Goal: Find specific page/section: Find specific page/section

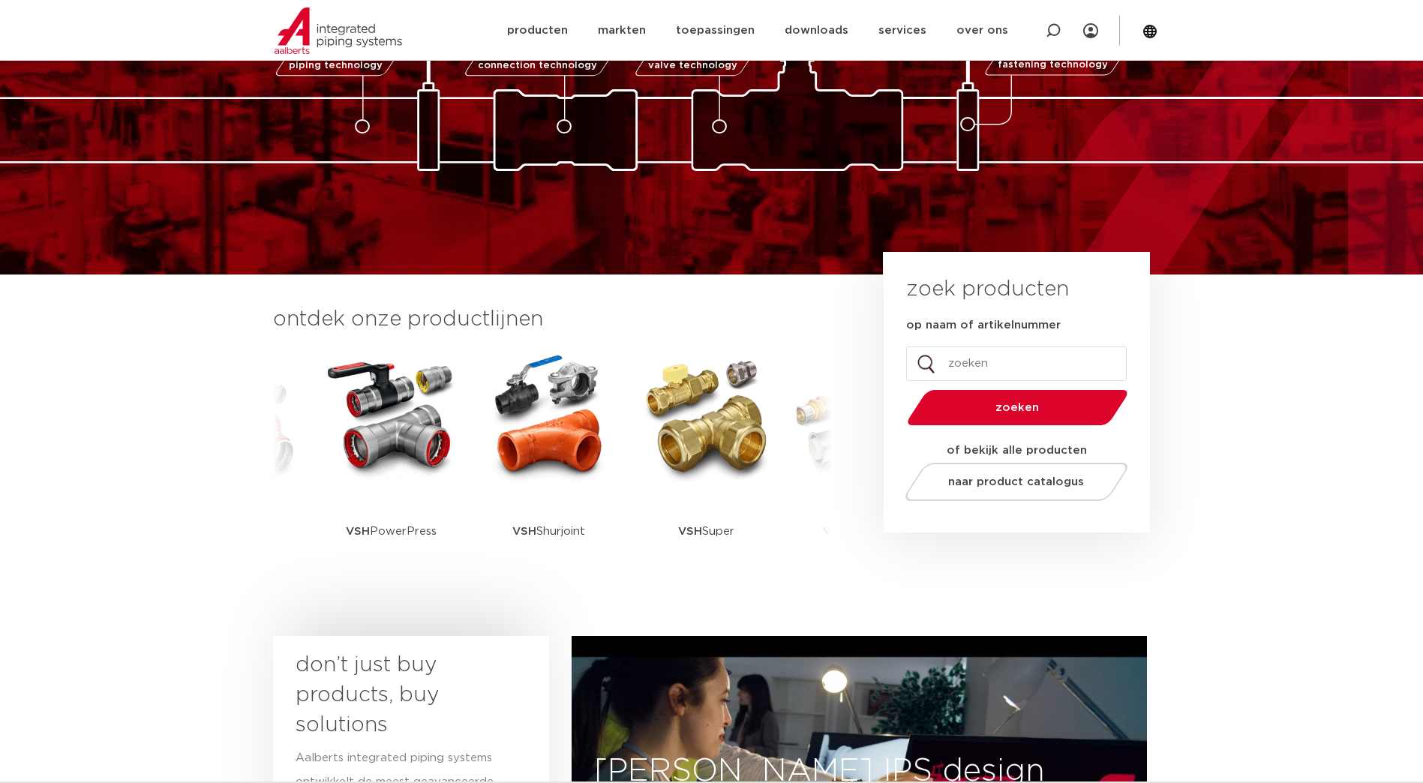
scroll to position [38, 0]
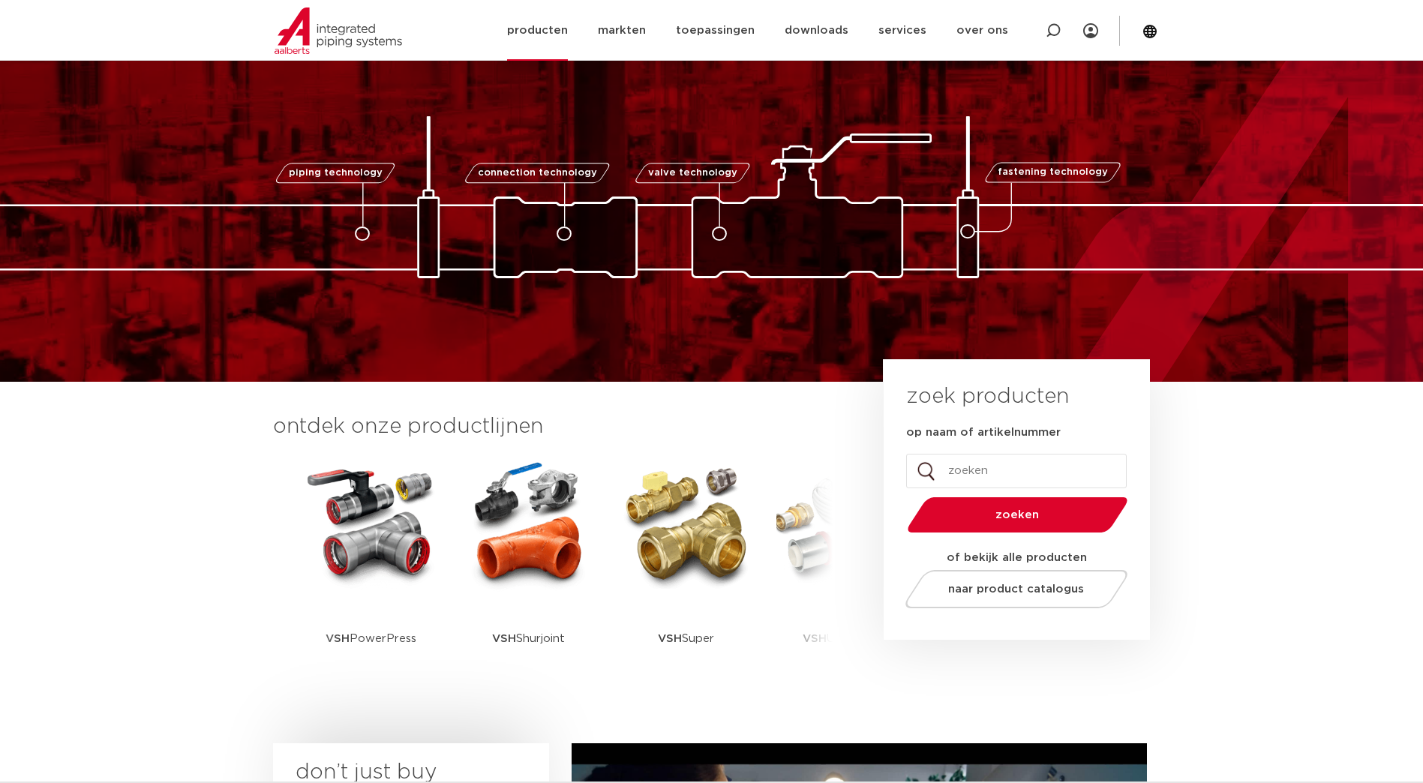
click at [548, 38] on link "producten" at bounding box center [537, 30] width 61 height 61
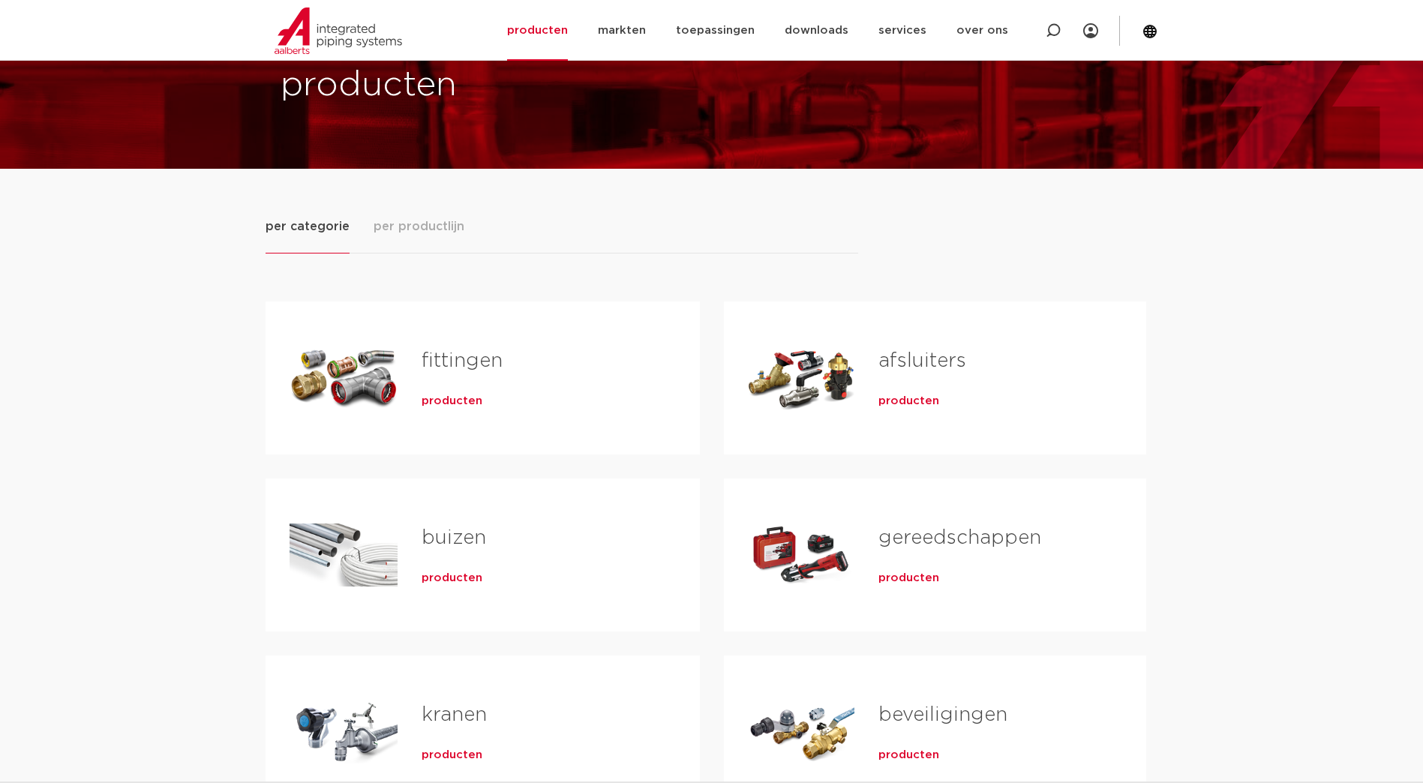
scroll to position [75, 0]
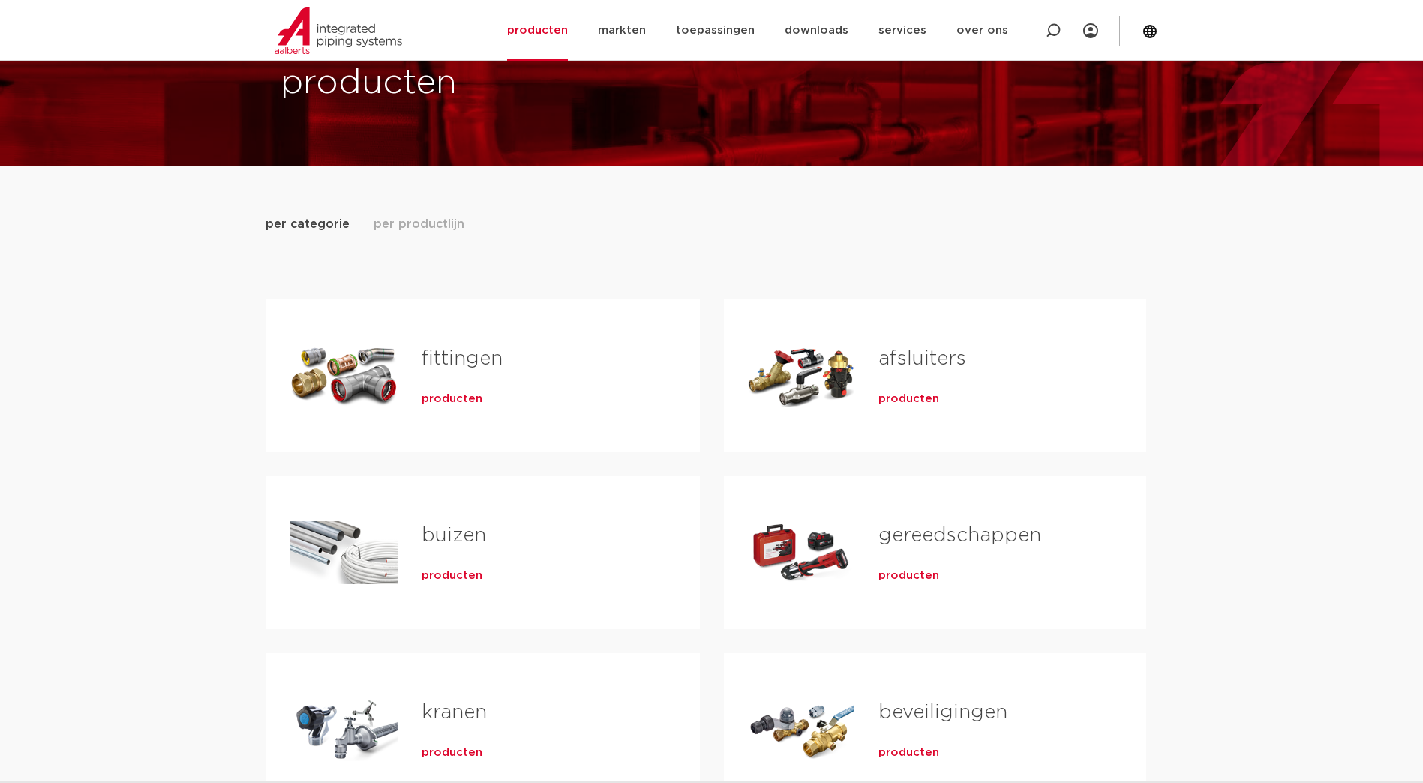
click at [953, 531] on link "gereedschappen" at bounding box center [959, 536] width 163 height 20
